Goal: Information Seeking & Learning: Compare options

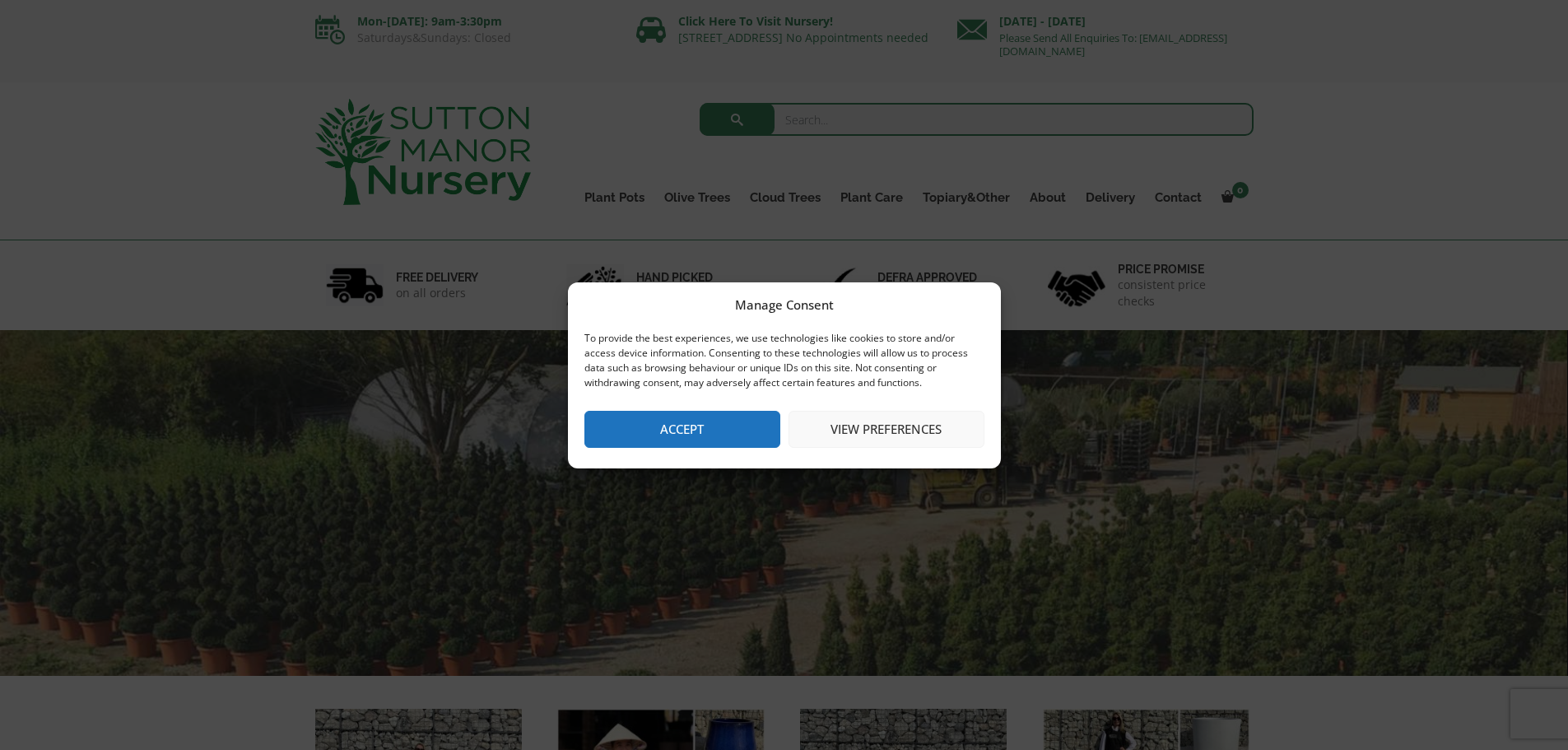
click at [753, 424] on button "Accept" at bounding box center [682, 430] width 196 height 37
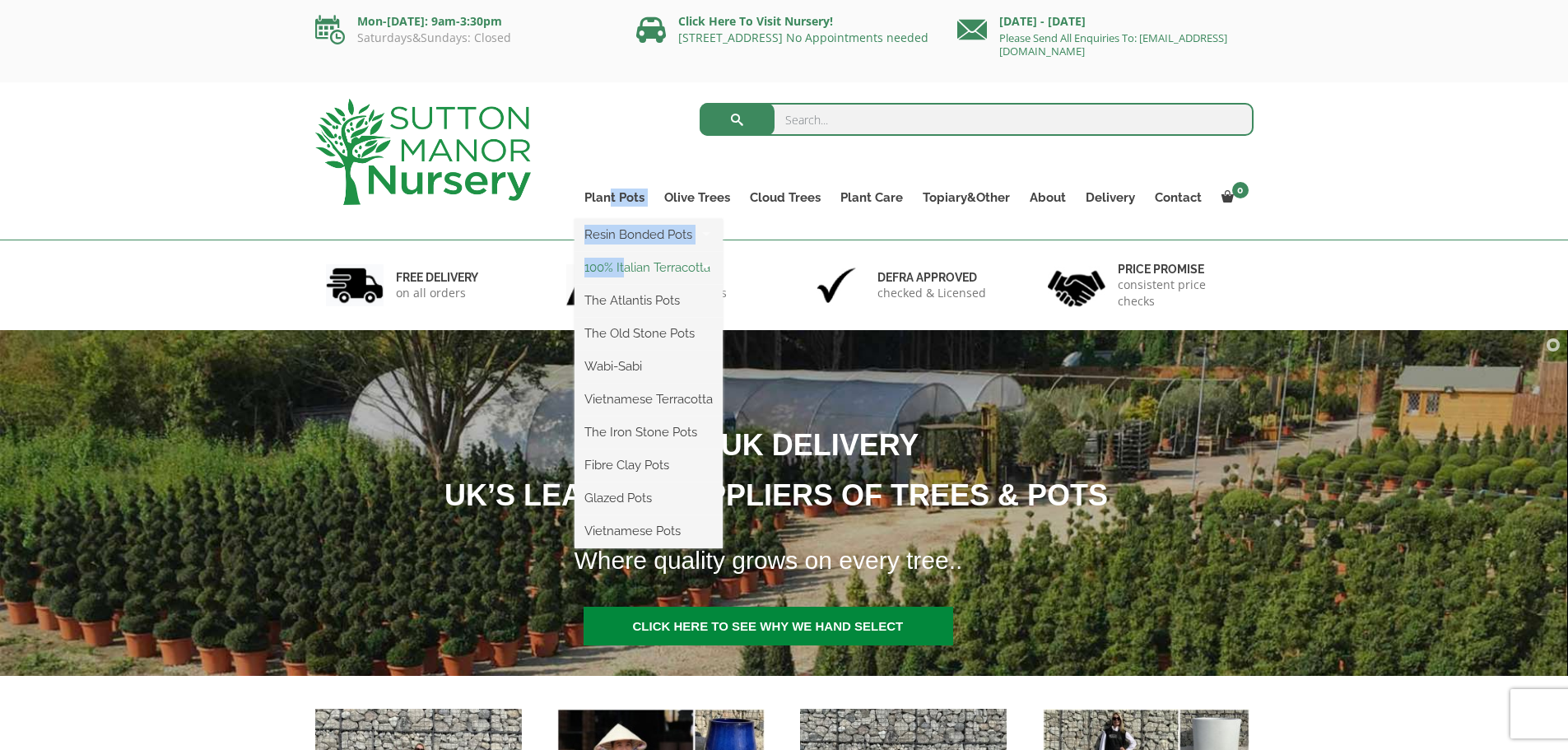
drag, startPoint x: 616, startPoint y: 196, endPoint x: 629, endPoint y: 277, distance: 82.0
click at [629, 219] on li "Plant Pots Resin Bonded Pots The Amalfi Pots The Milan Pots The Capri Pots The …" at bounding box center [615, 202] width 80 height 33
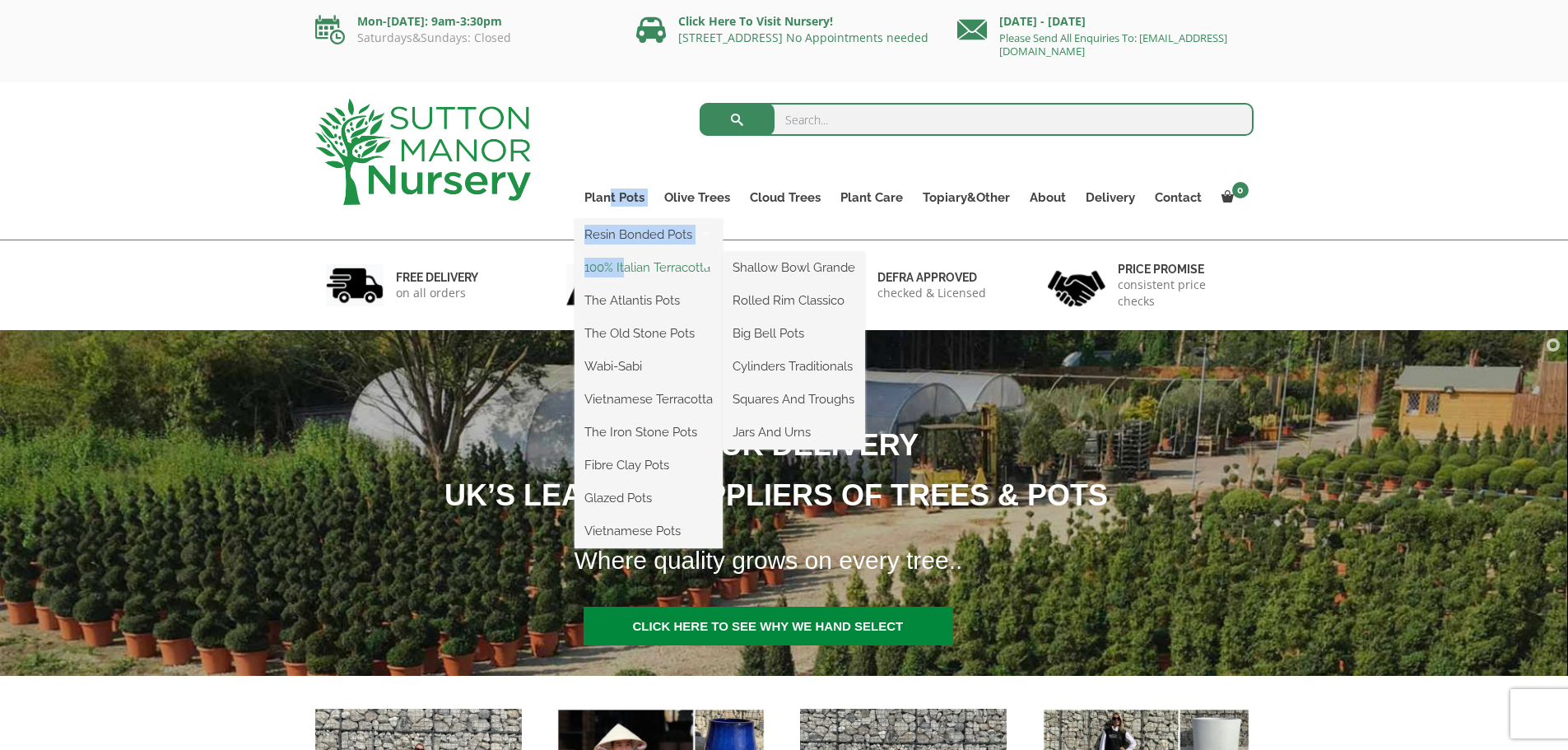
click at [629, 277] on link "100% Italian Terracotta" at bounding box center [649, 268] width 148 height 25
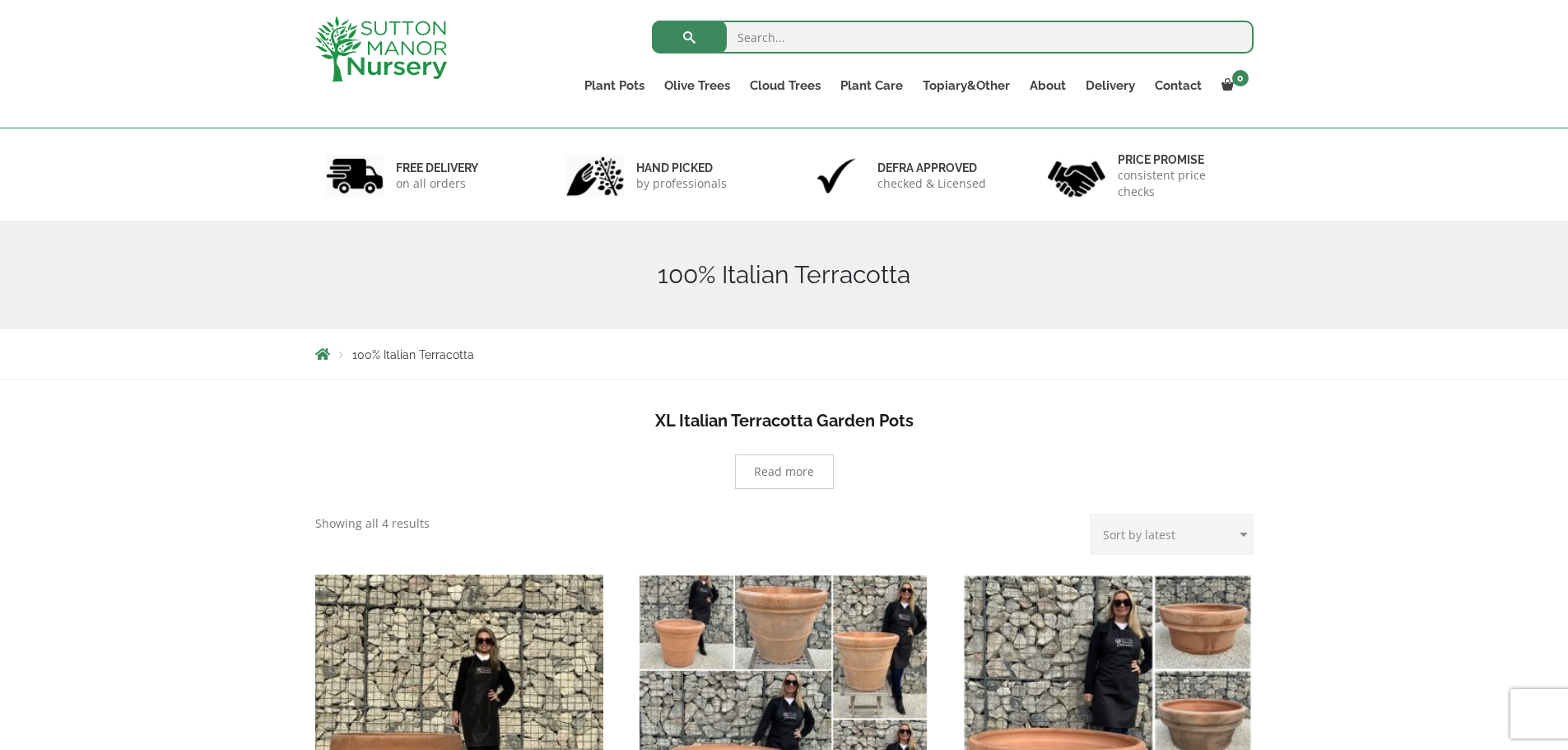
scroll to position [329, 0]
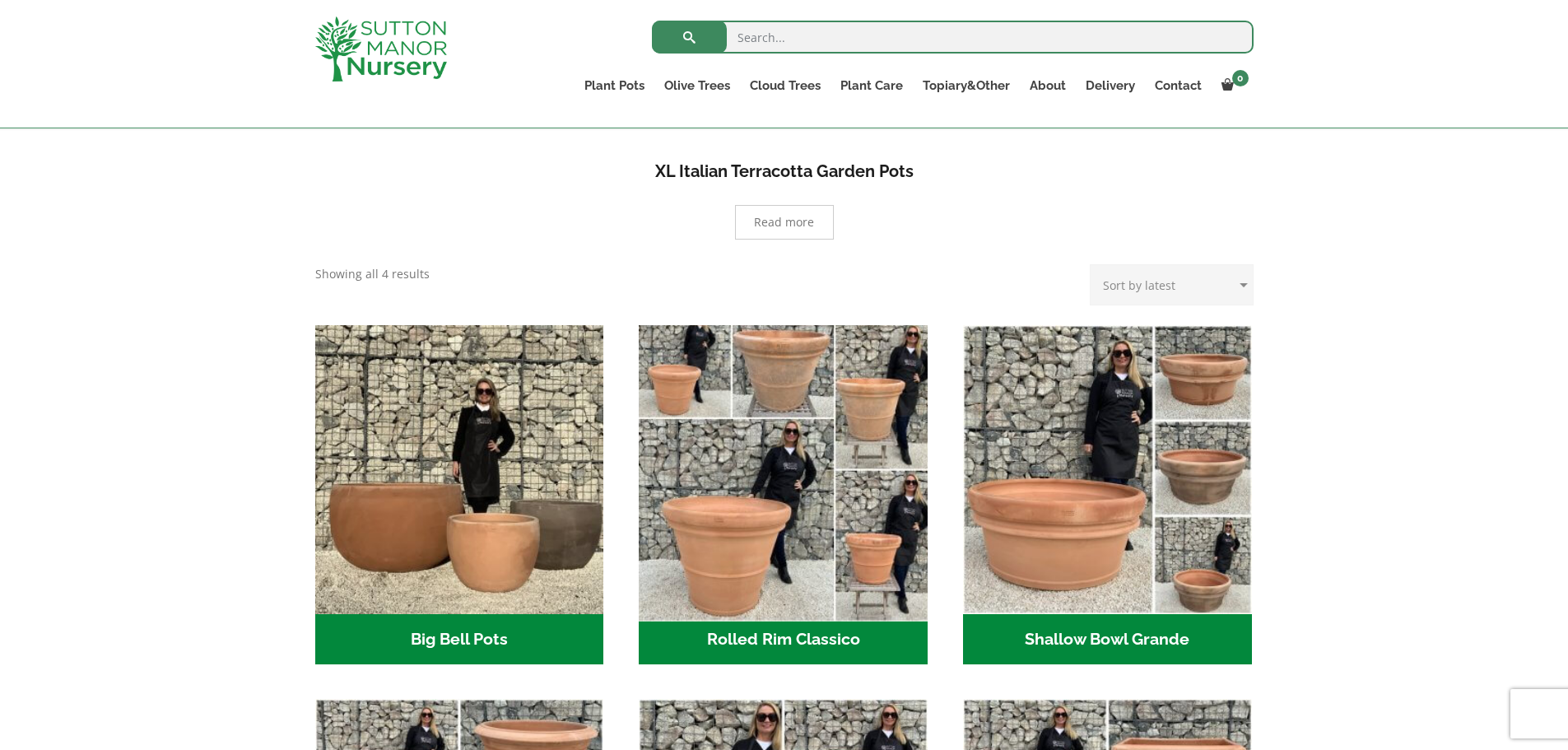
click at [792, 483] on img "Visit product category Rolled Rim Classico" at bounding box center [784, 469] width 303 height 303
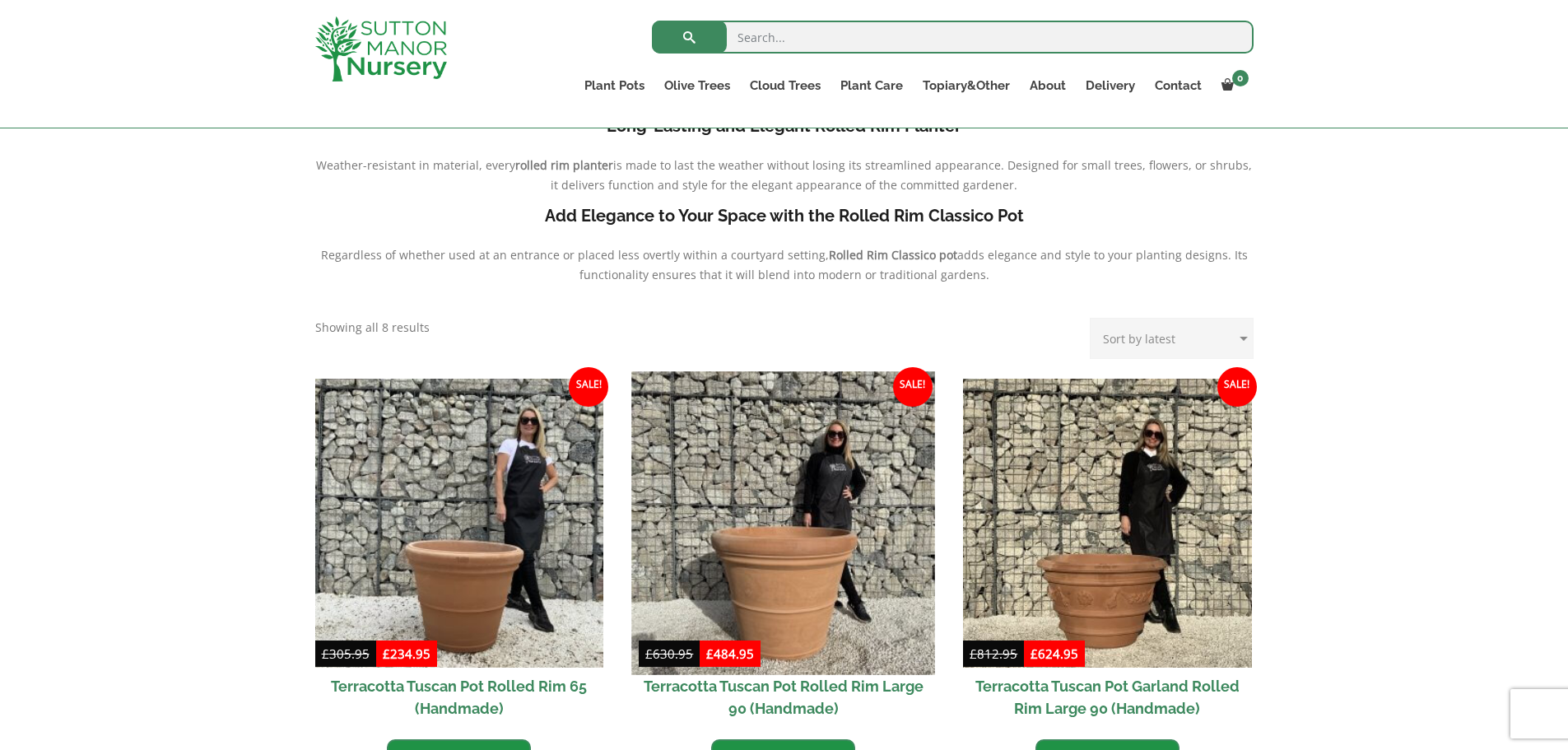
scroll to position [741, 0]
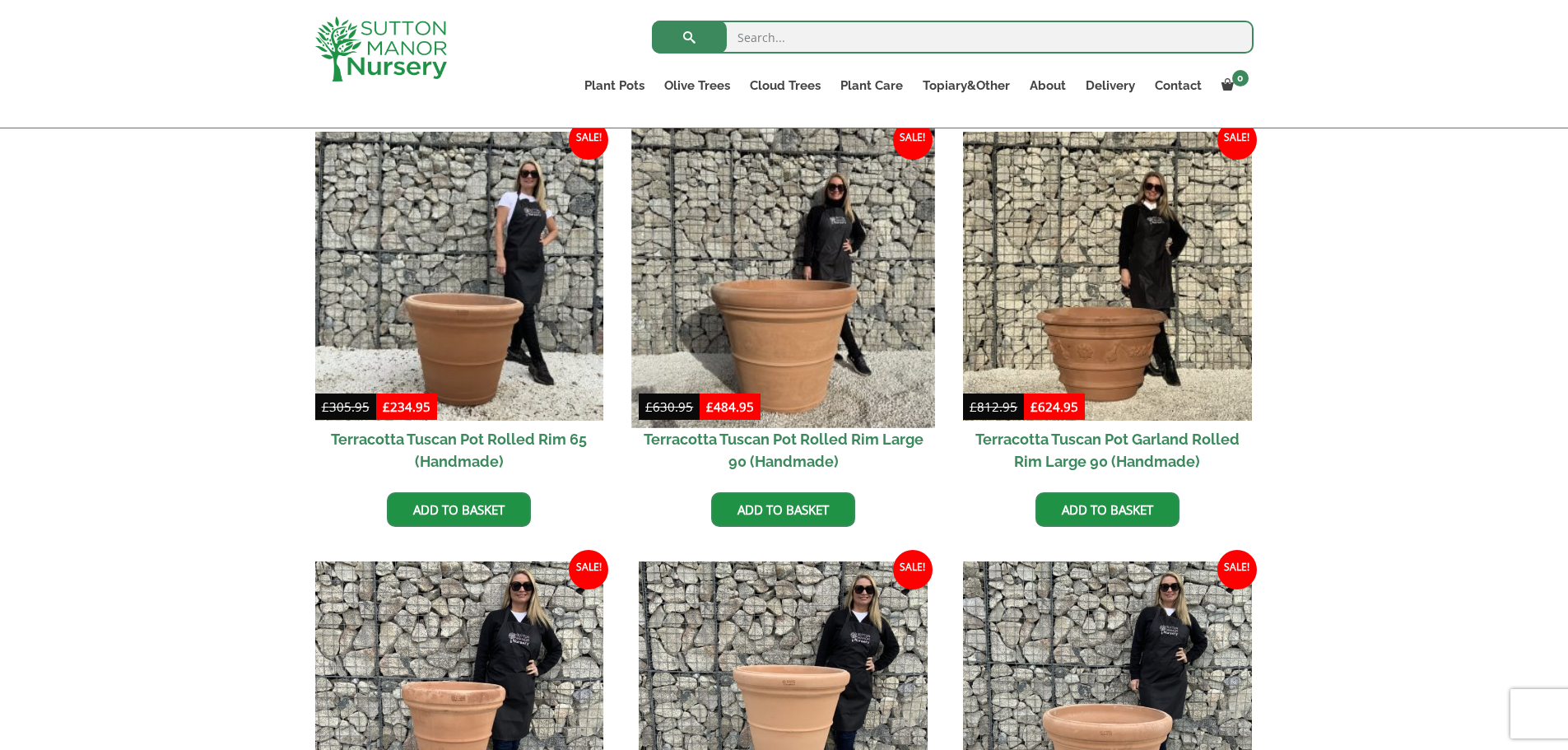
click at [772, 345] on img at bounding box center [784, 276] width 303 height 303
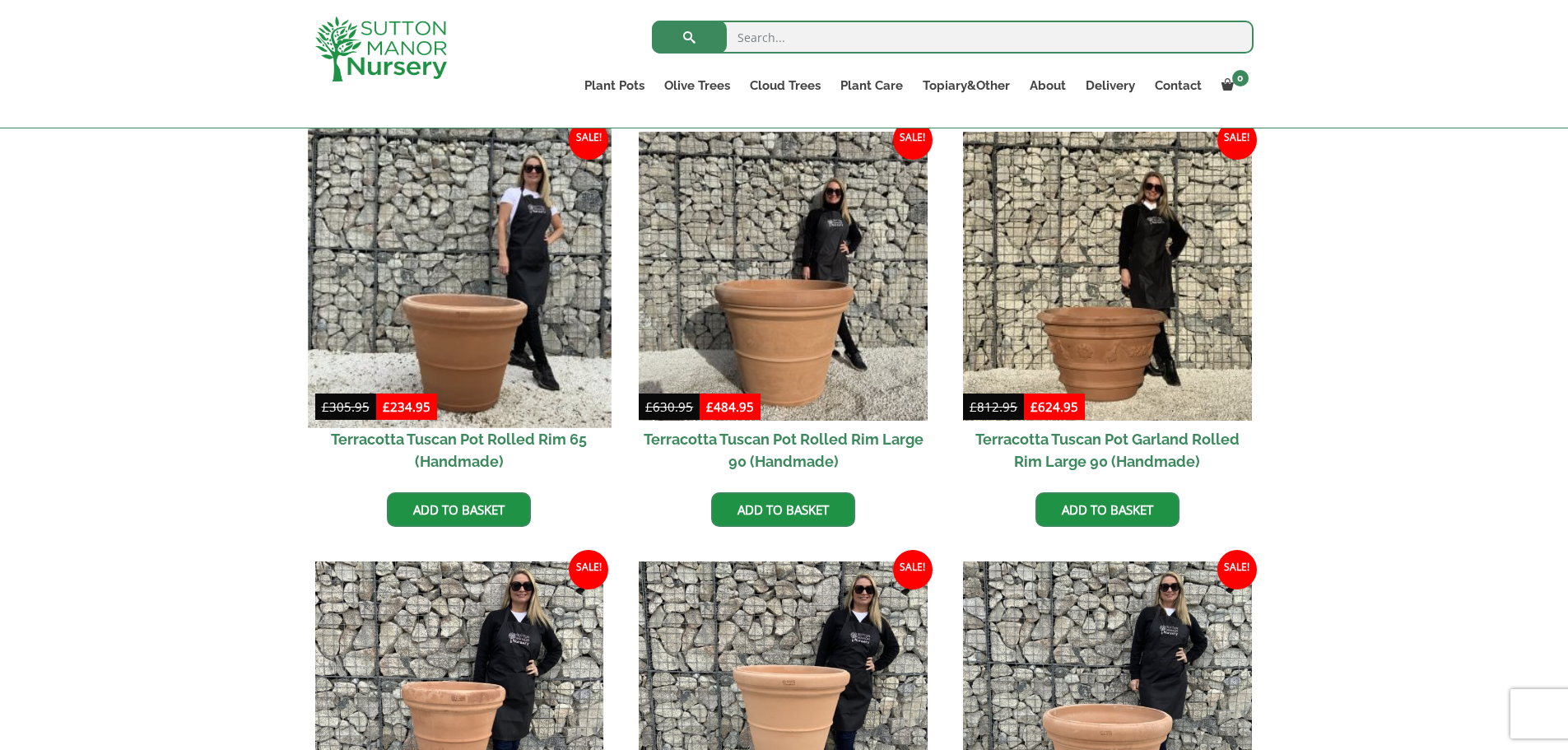
click at [484, 361] on img at bounding box center [460, 276] width 303 height 303
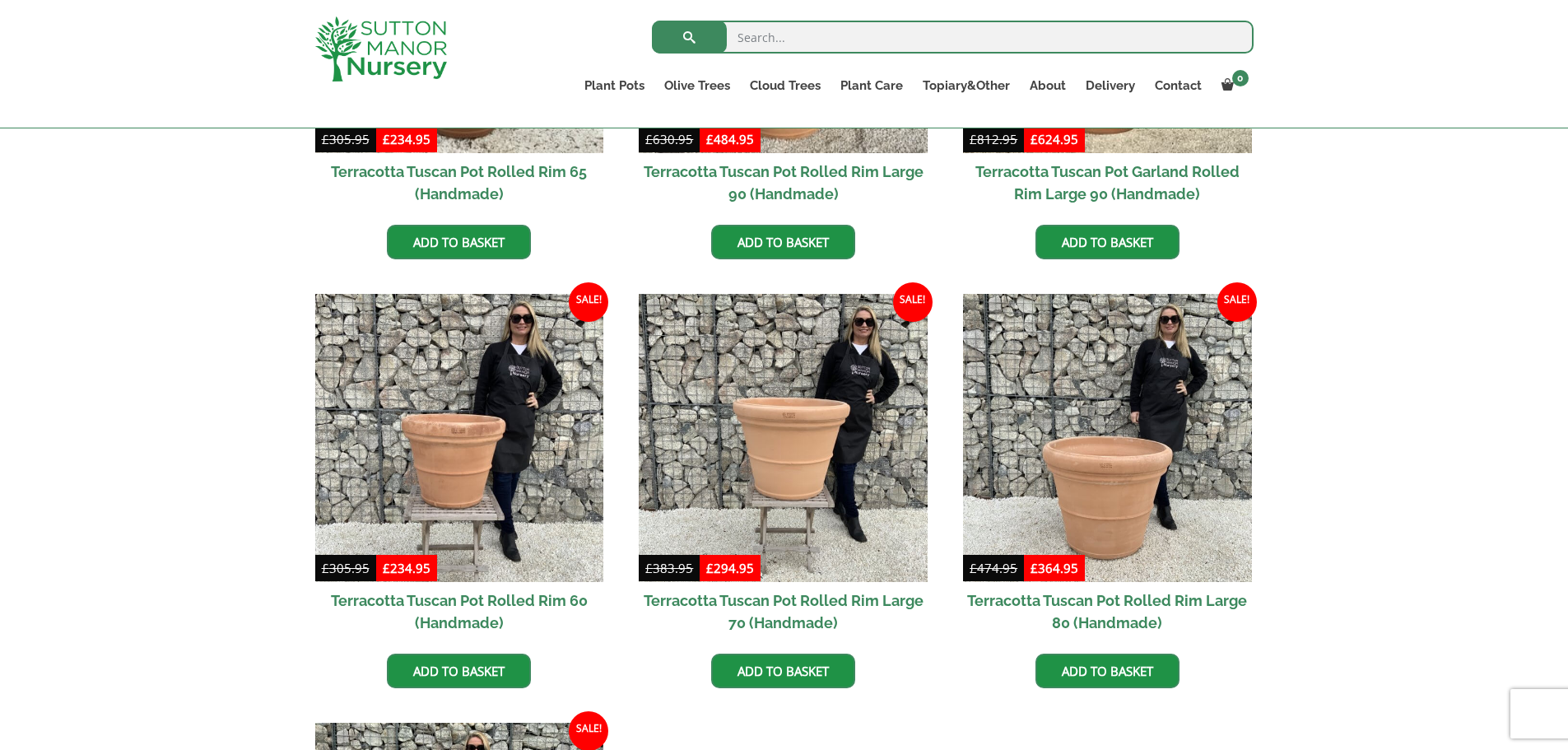
scroll to position [1070, 0]
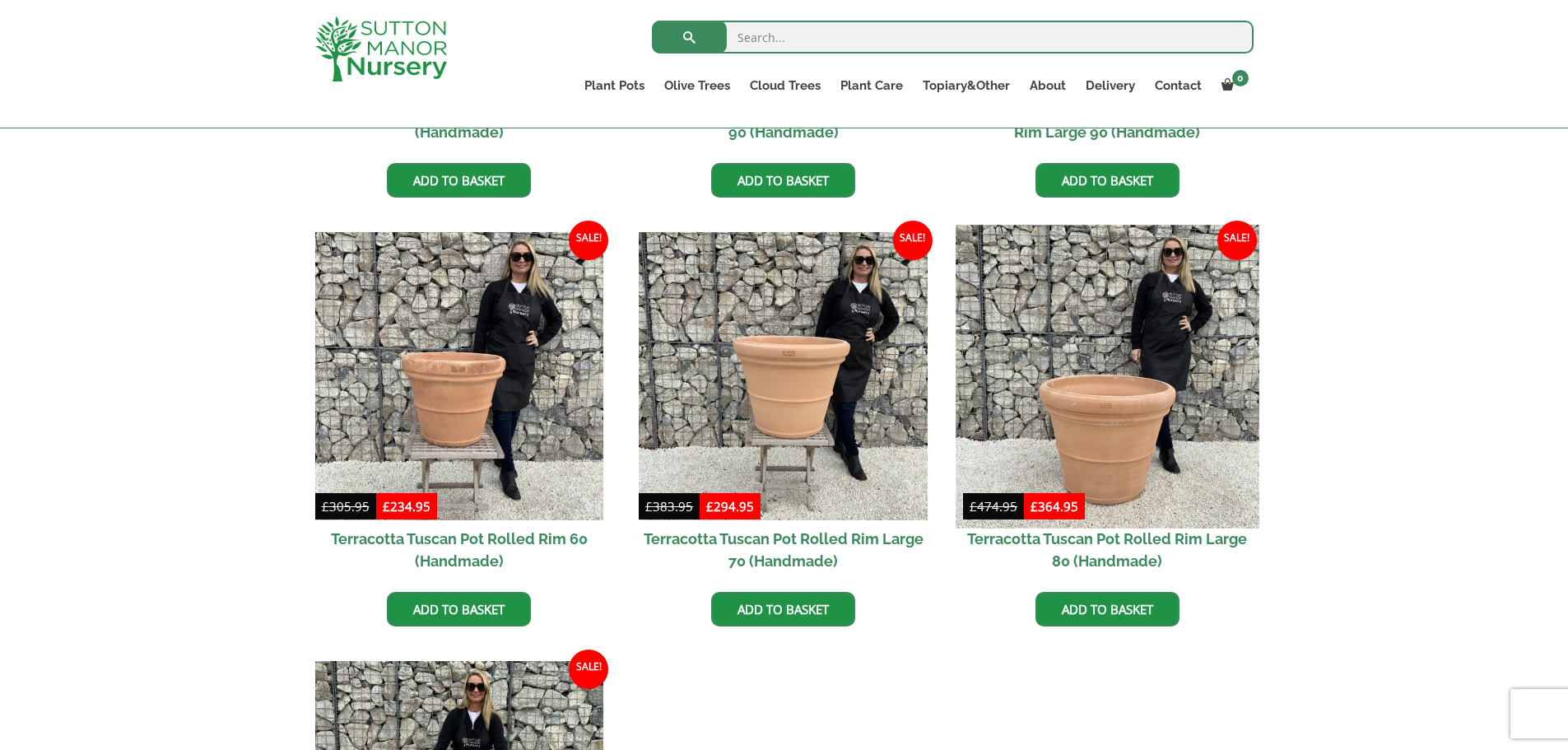
click at [1218, 407] on img at bounding box center [1108, 376] width 303 height 303
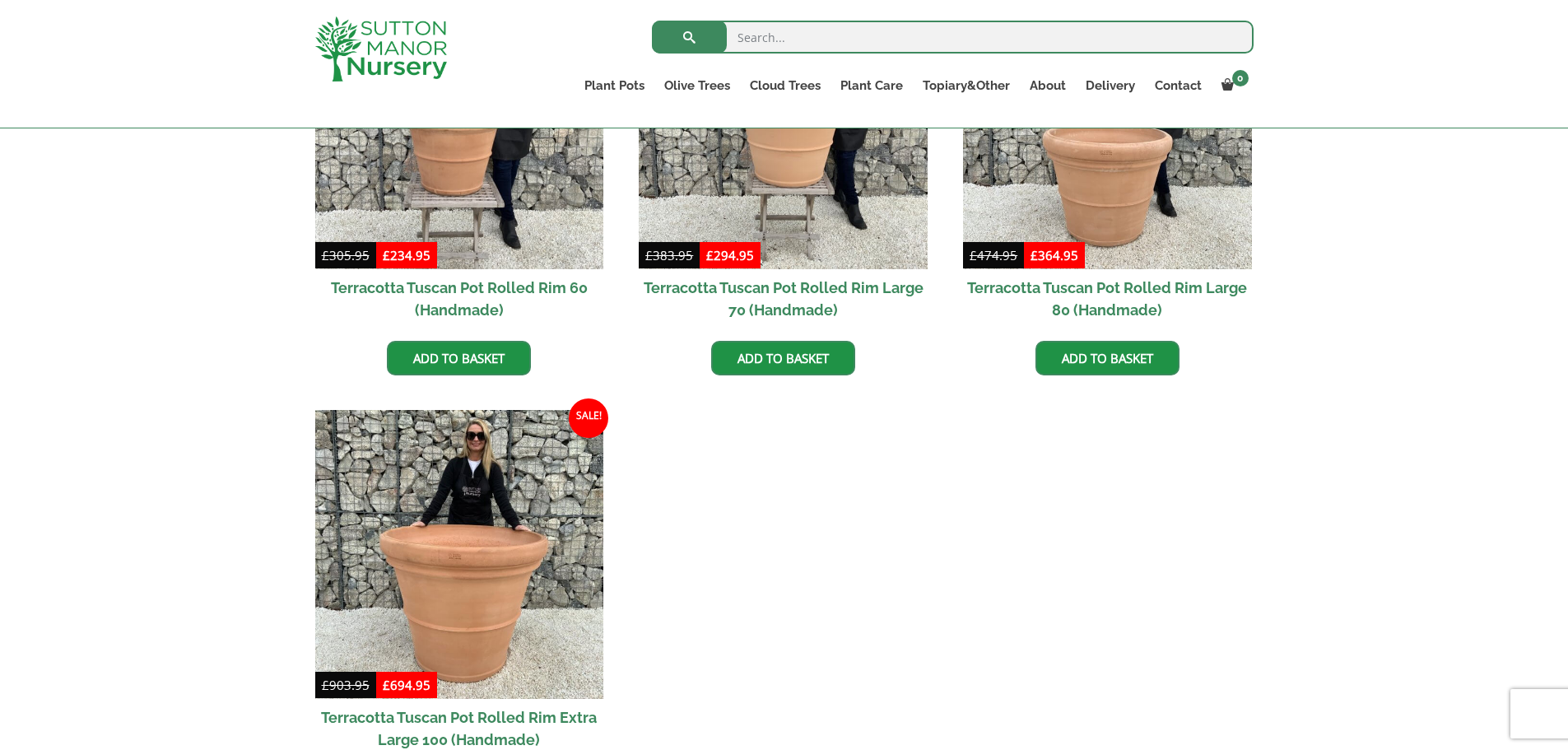
scroll to position [1152, 0]
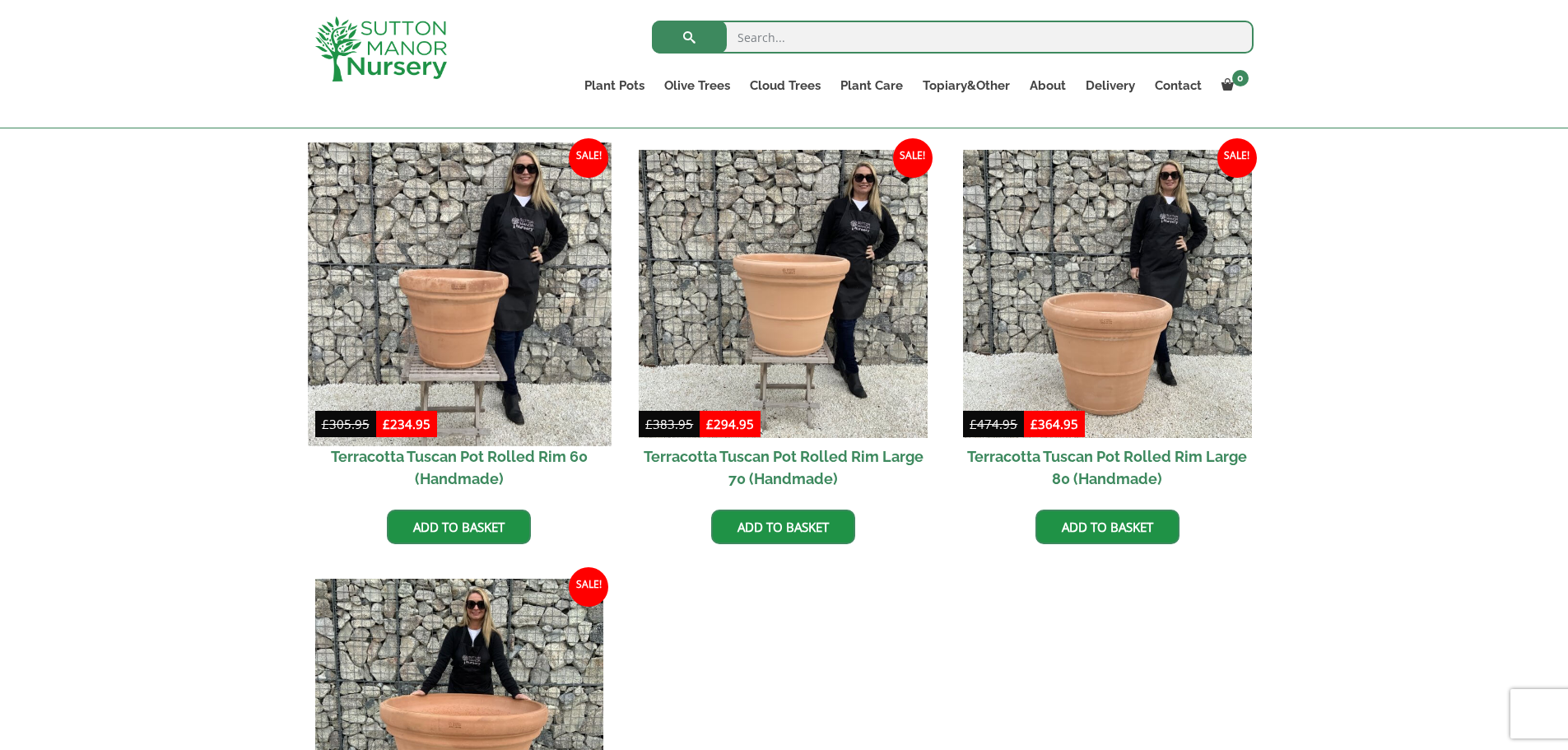
click at [510, 311] on img at bounding box center [460, 294] width 303 height 303
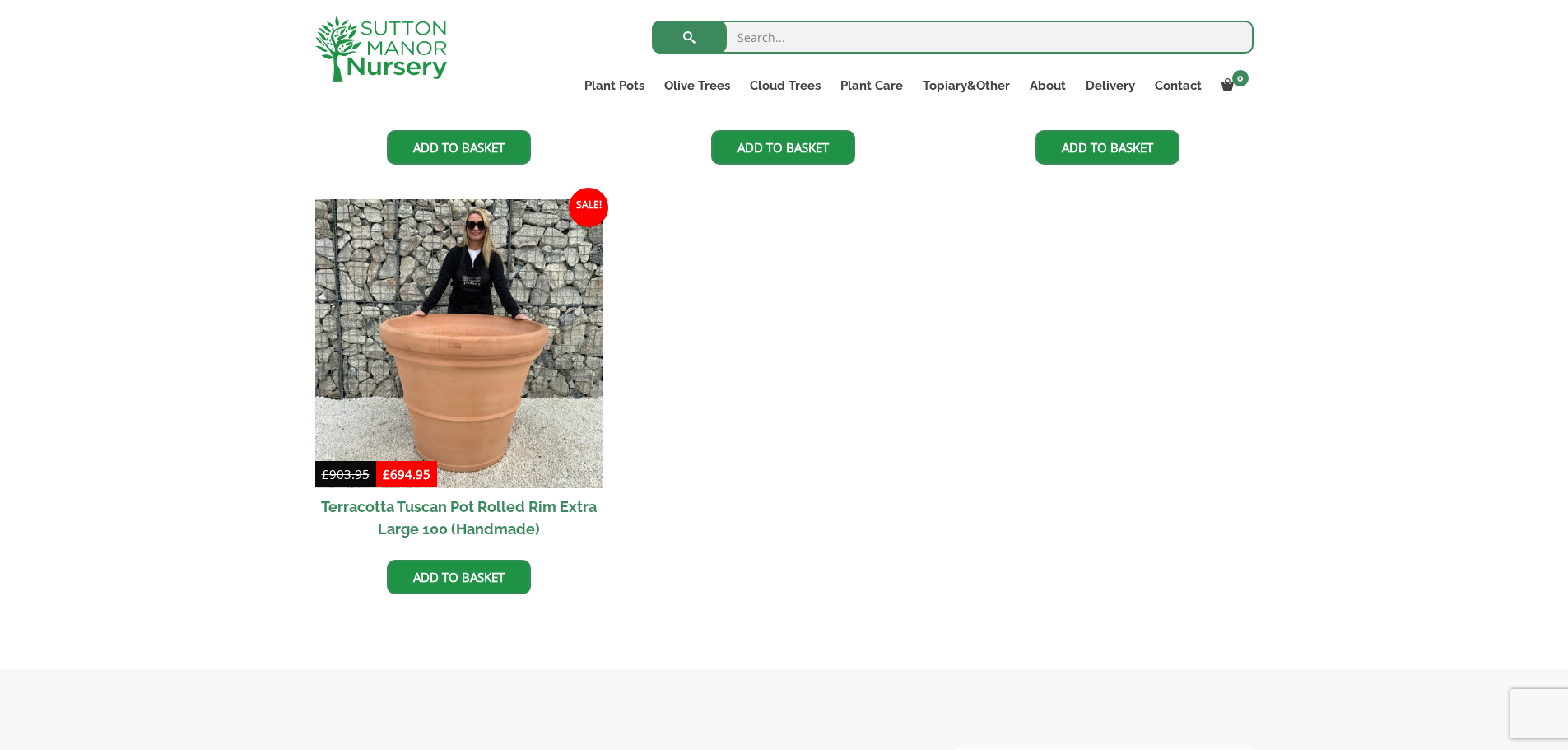
scroll to position [1564, 0]
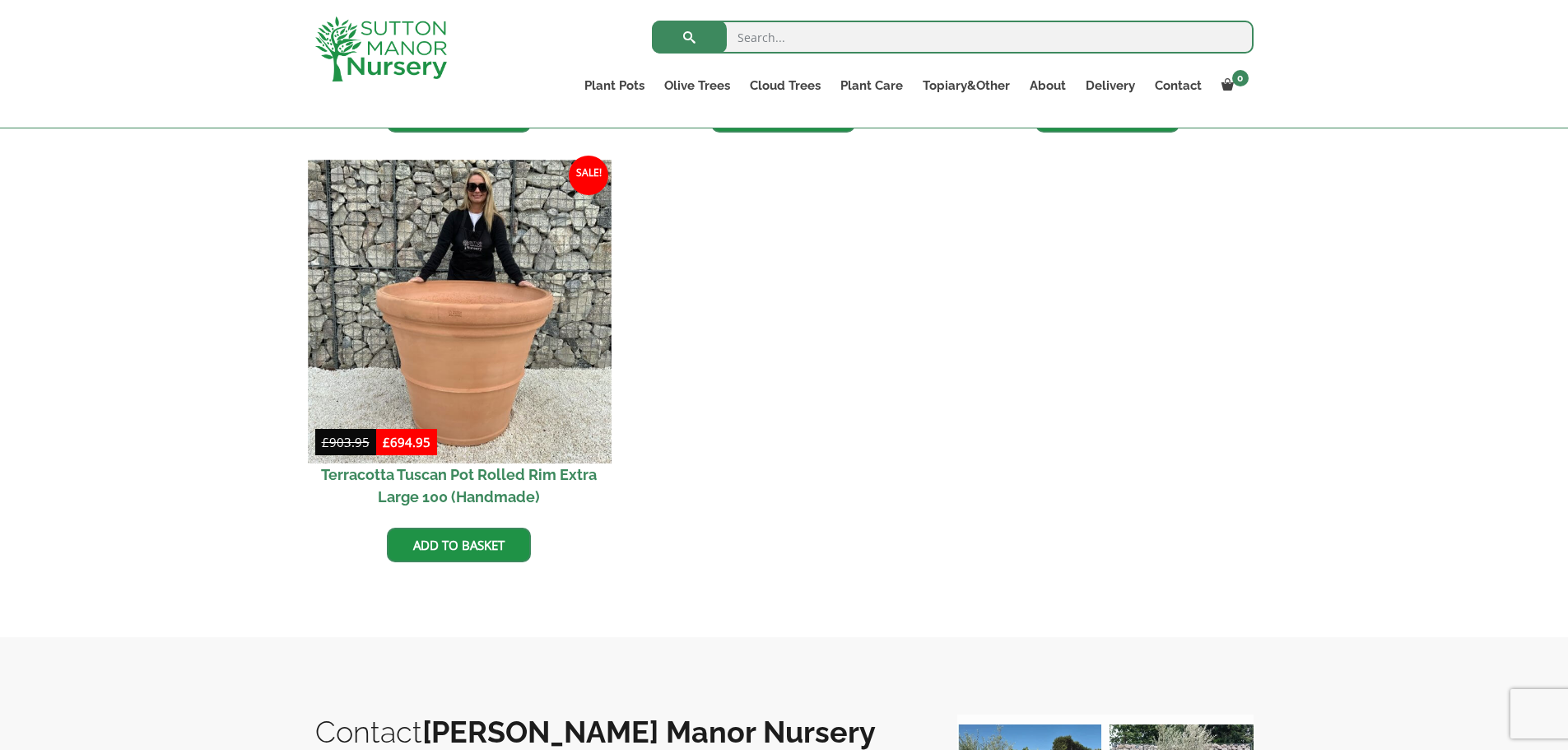
click at [512, 406] on img at bounding box center [460, 311] width 303 height 303
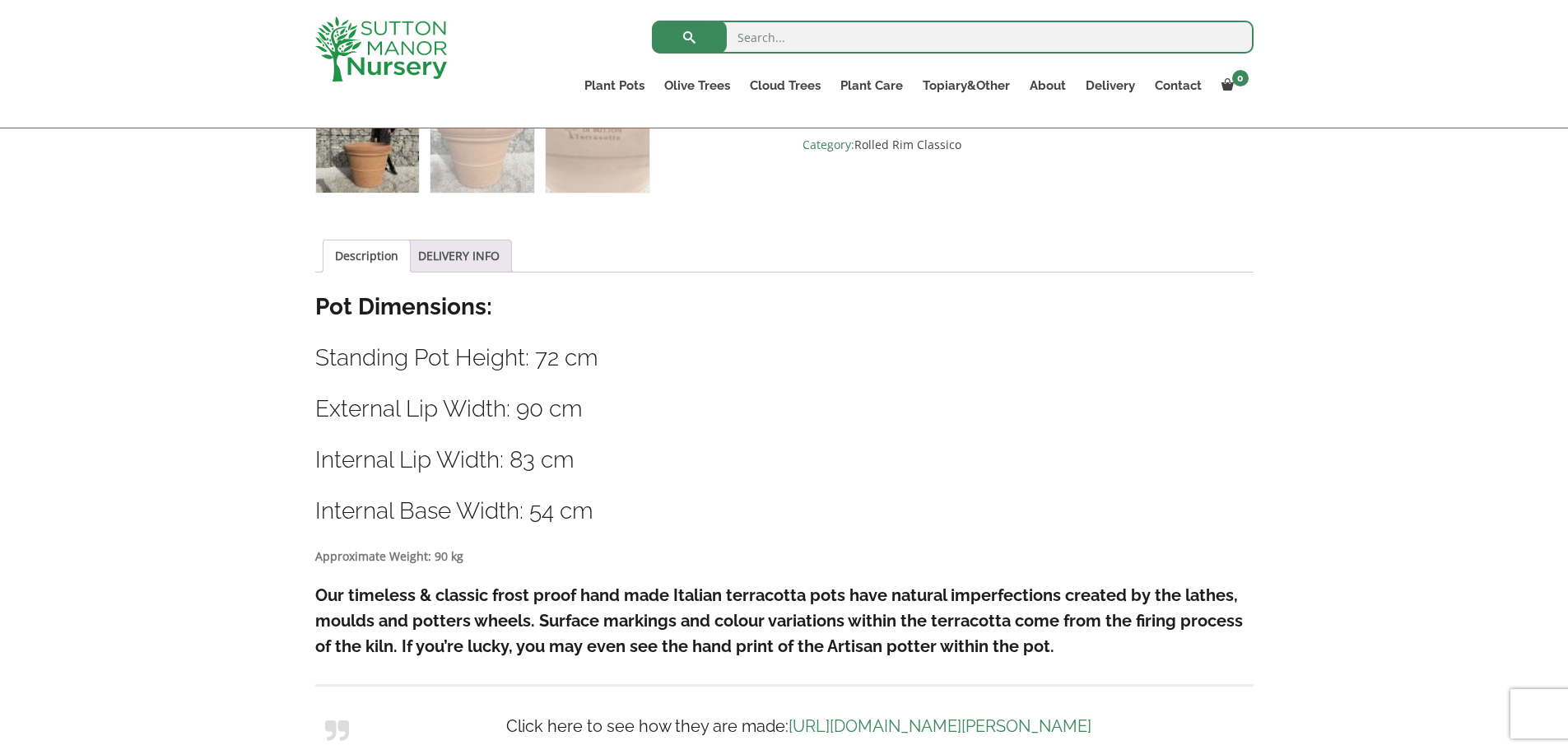
scroll to position [247, 0]
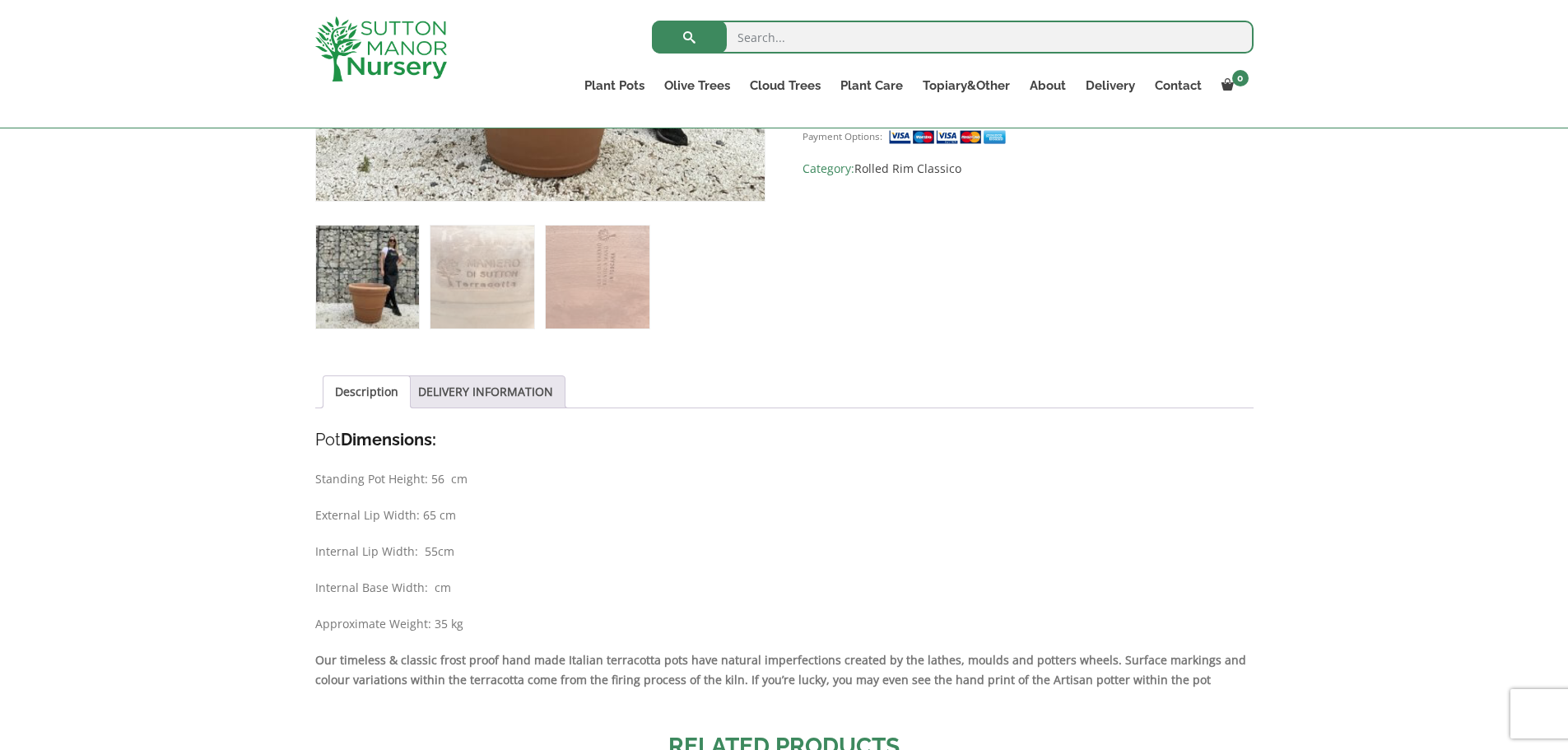
scroll to position [464, 0]
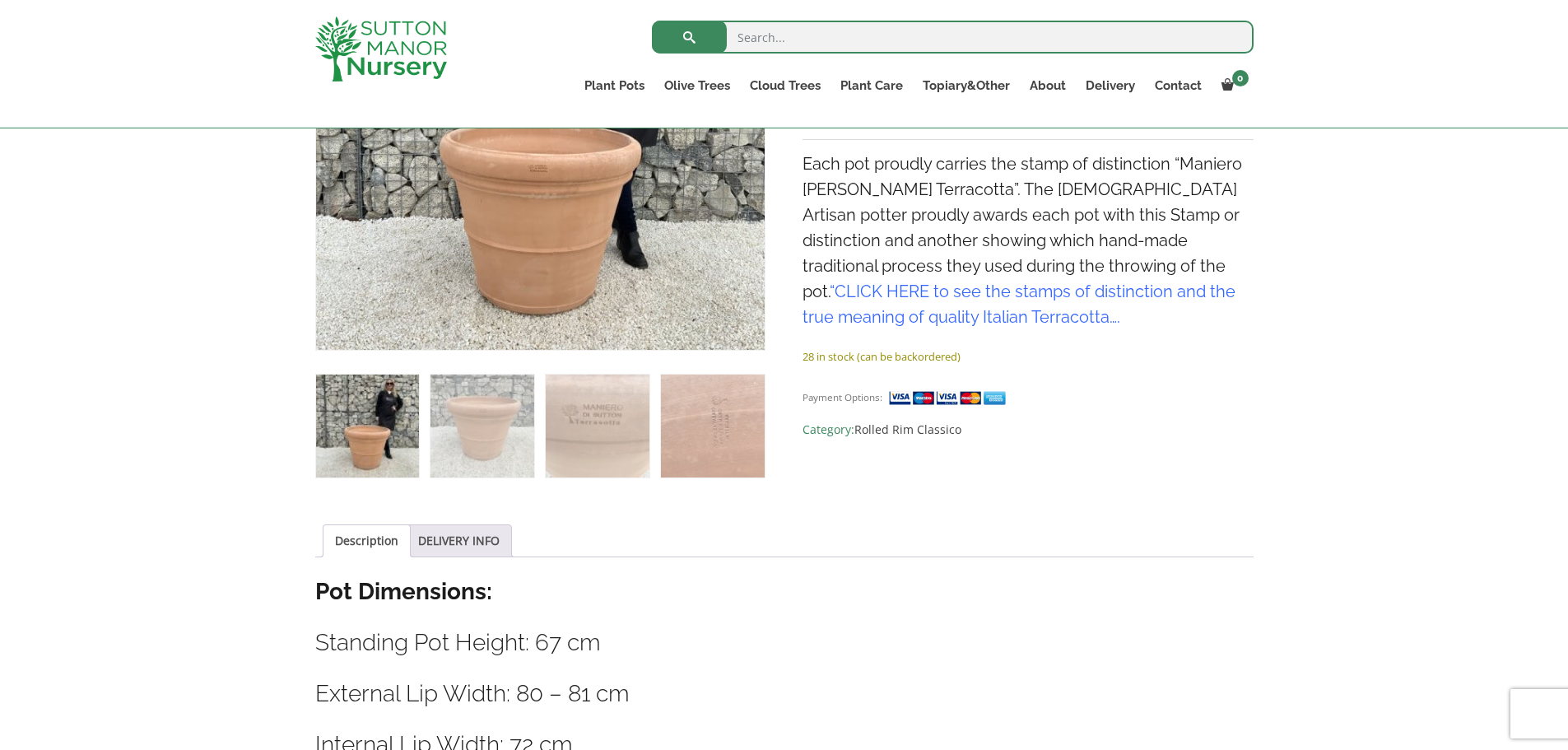
scroll to position [494, 0]
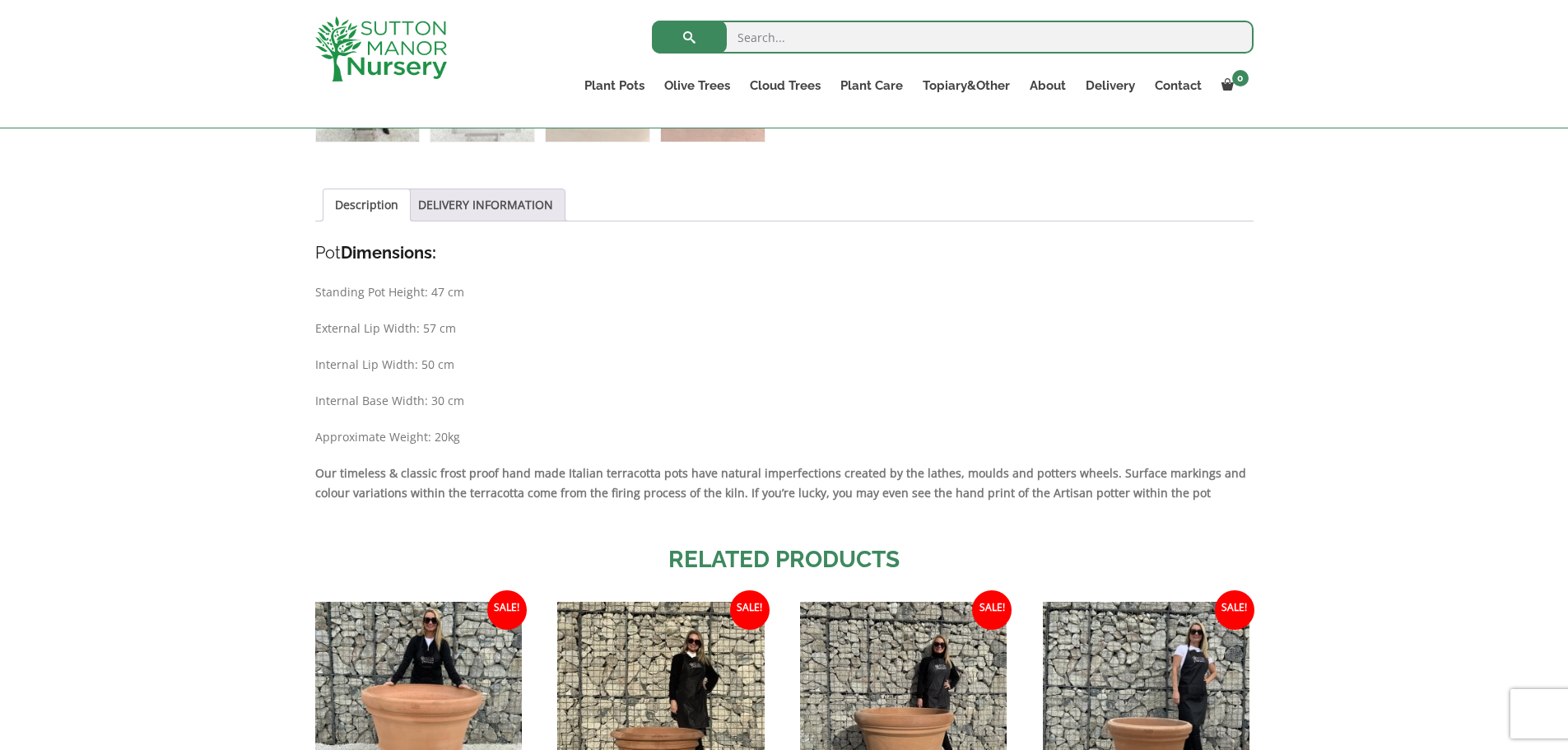
scroll to position [823, 0]
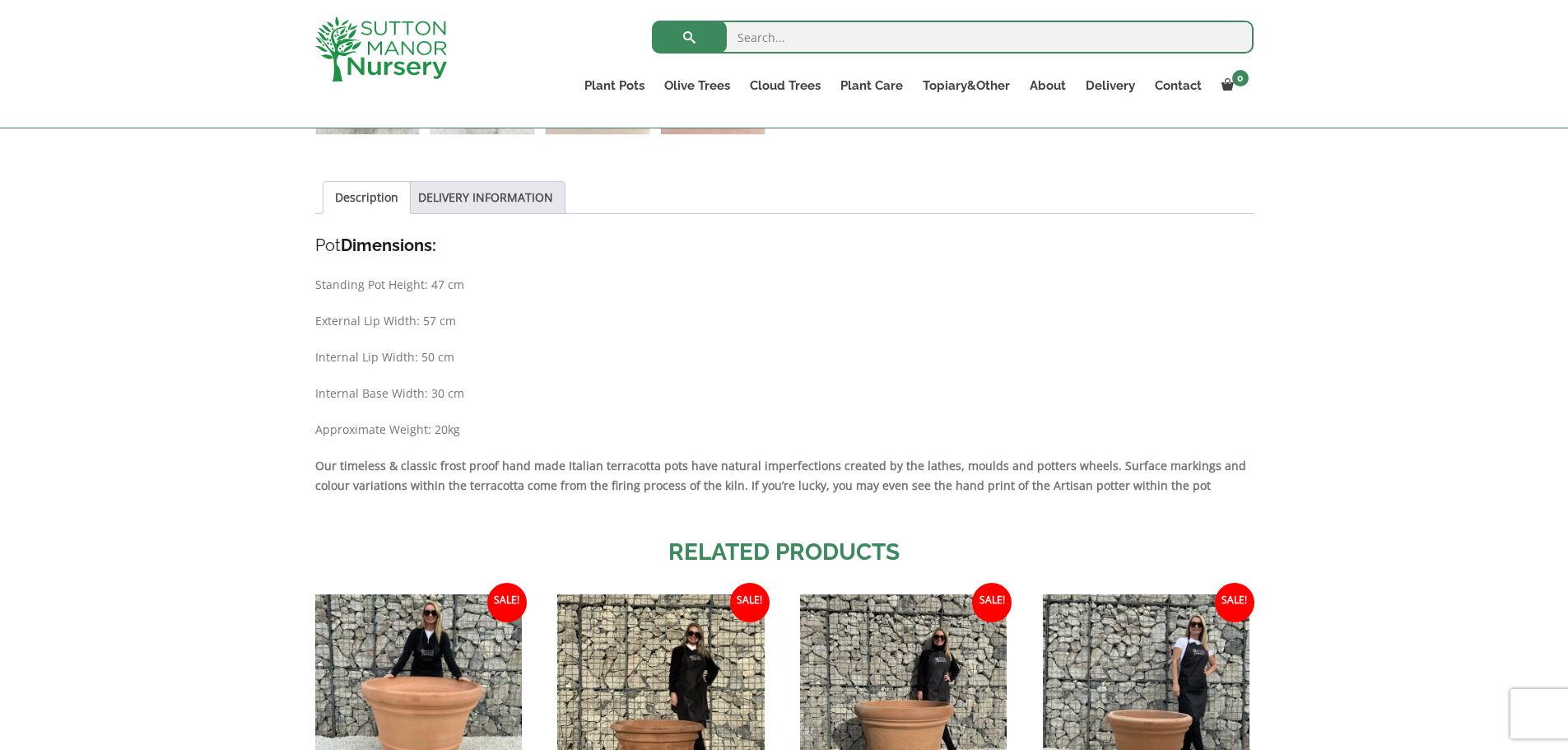
drag, startPoint x: 896, startPoint y: 342, endPoint x: 902, endPoint y: 328, distance: 15.2
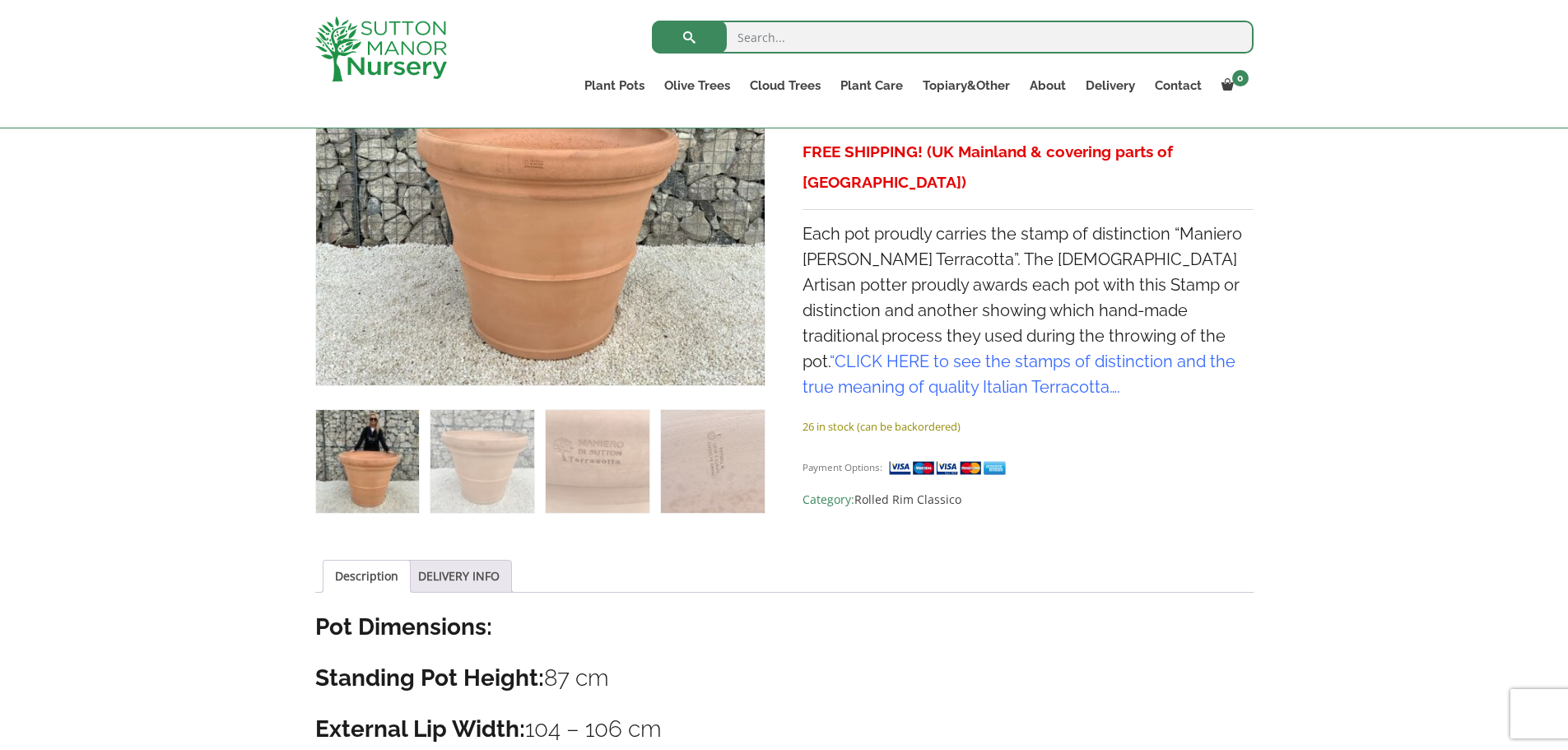
scroll to position [382, 0]
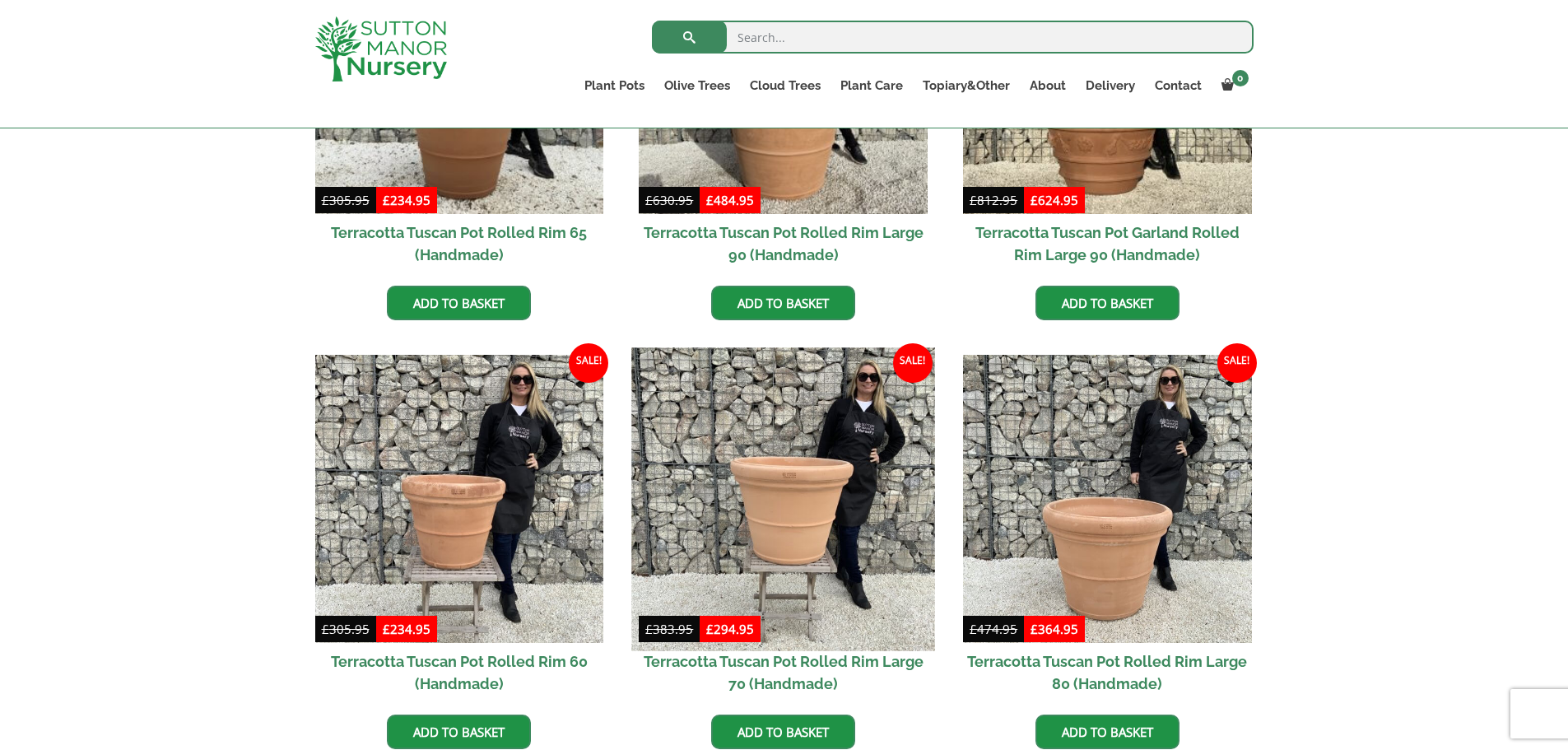
scroll to position [988, 0]
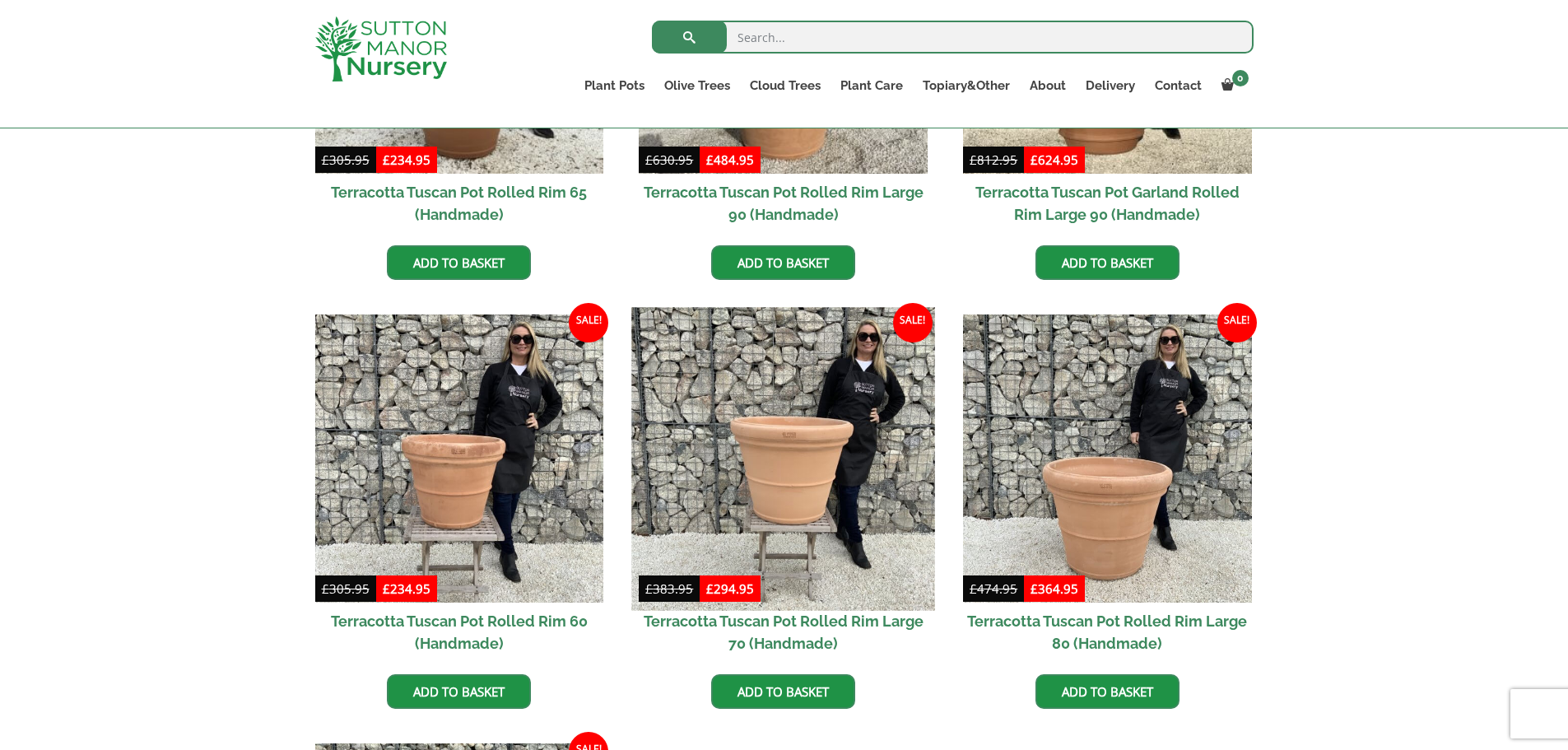
click at [757, 474] on img at bounding box center [784, 459] width 303 height 303
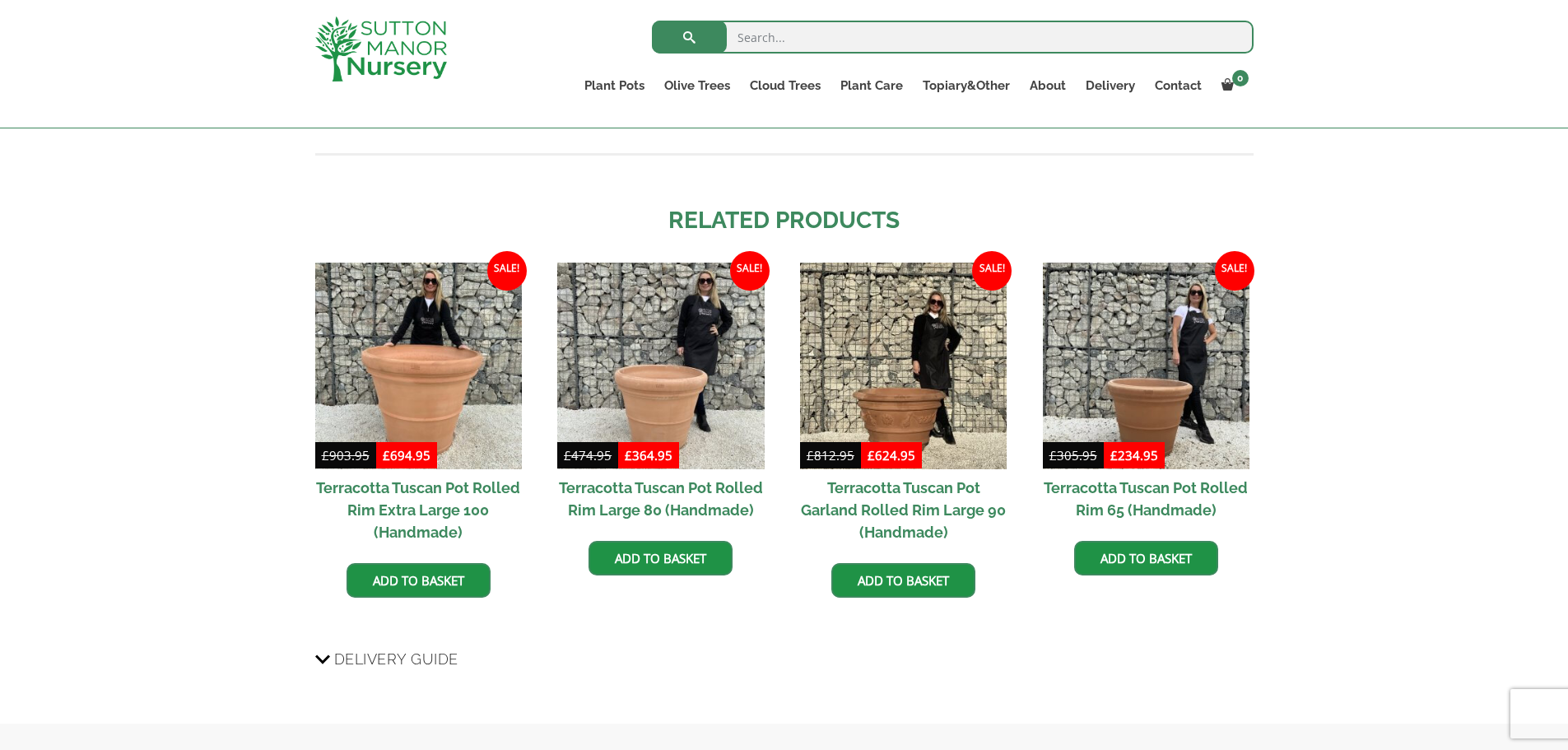
scroll to position [1452, 0]
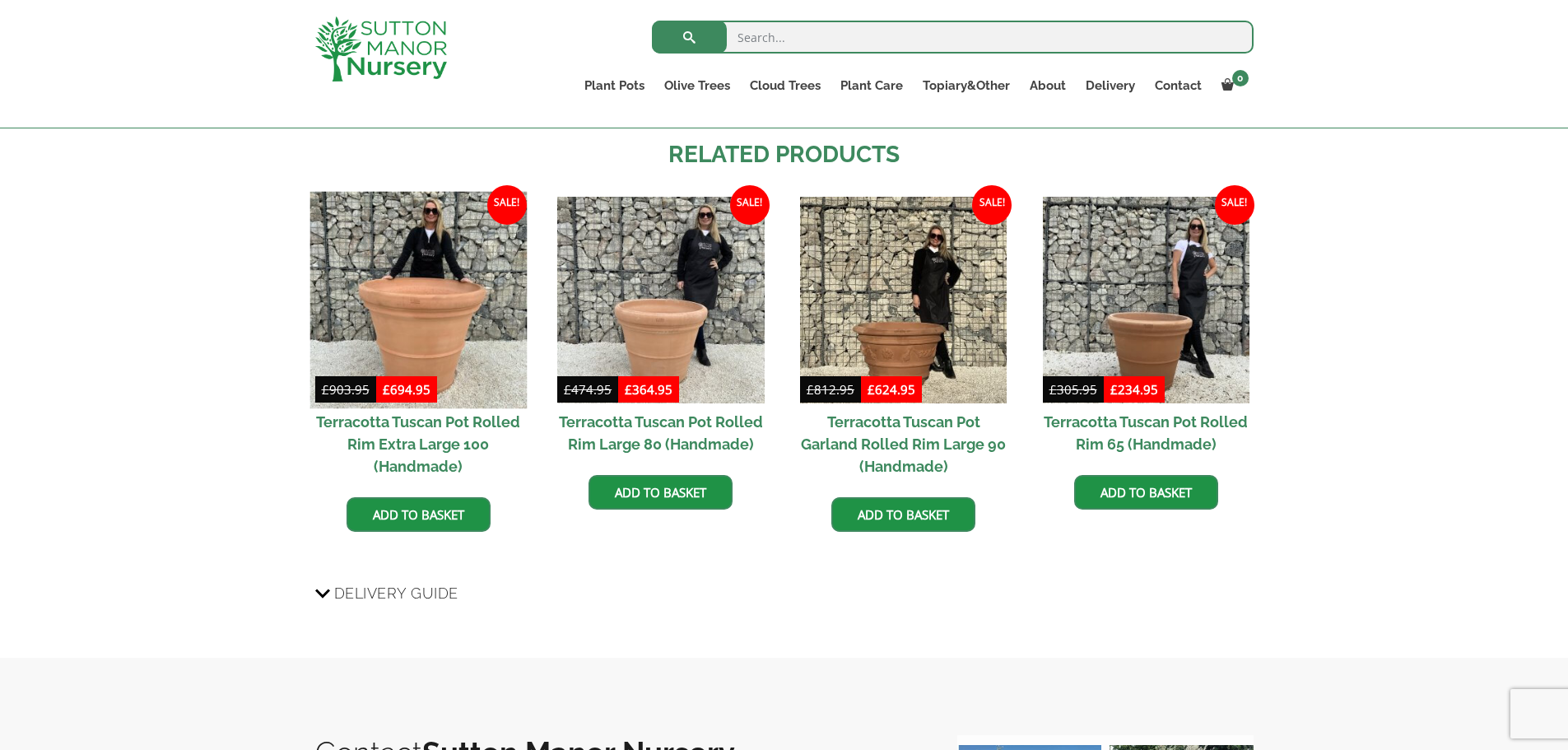
click at [469, 327] on img at bounding box center [418, 299] width 217 height 217
